Goal: Find specific page/section: Find specific page/section

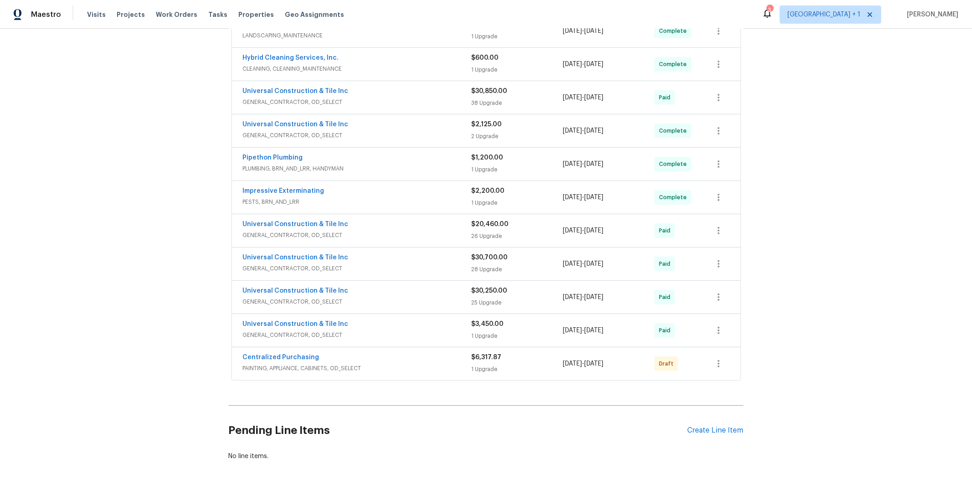
scroll to position [228, 0]
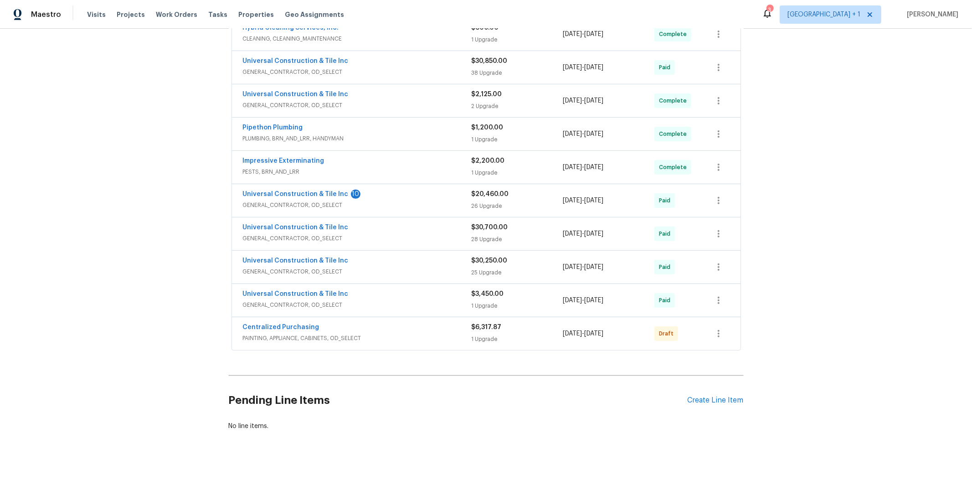
click at [350, 323] on div "Centralized Purchasing" at bounding box center [357, 328] width 229 height 11
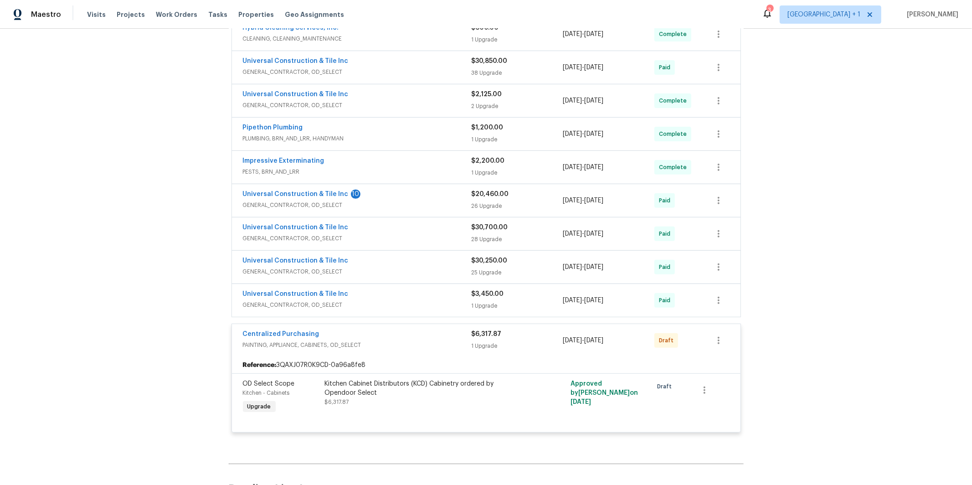
scroll to position [317, 0]
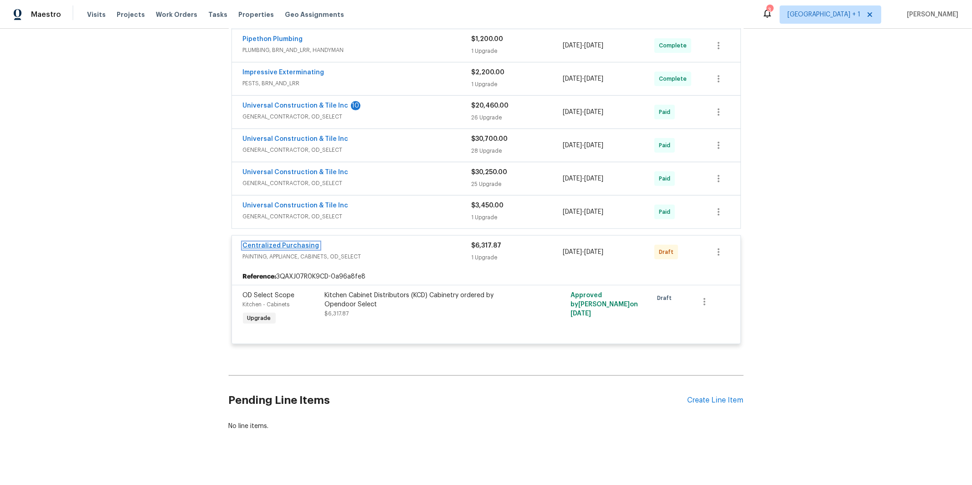
click at [286, 242] on link "Centralized Purchasing" at bounding box center [281, 245] width 77 height 6
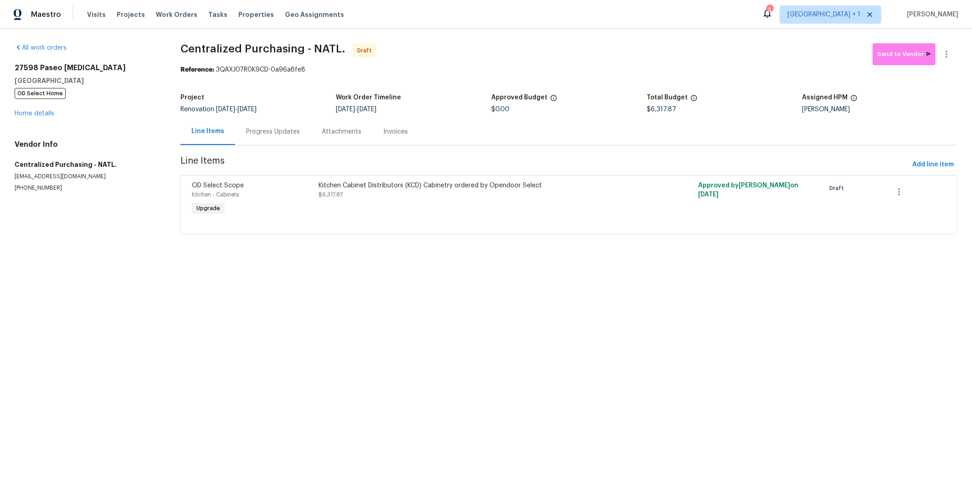
click at [37, 108] on div "27598 Paseo [MEDICAL_DATA] [GEOGRAPHIC_DATA] OD Select Home Home details" at bounding box center [87, 90] width 144 height 55
click at [35, 115] on link "Home details" at bounding box center [35, 113] width 40 height 6
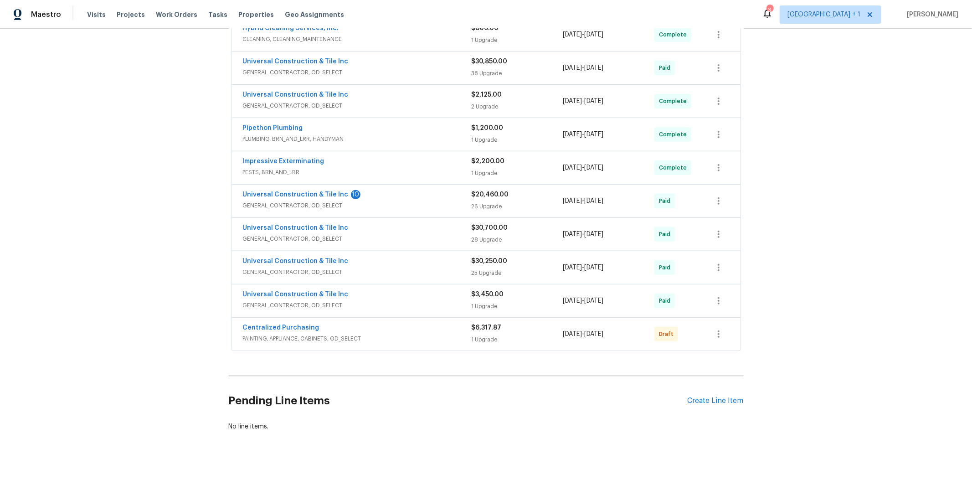
scroll to position [228, 0]
